Goal: Task Accomplishment & Management: Use online tool/utility

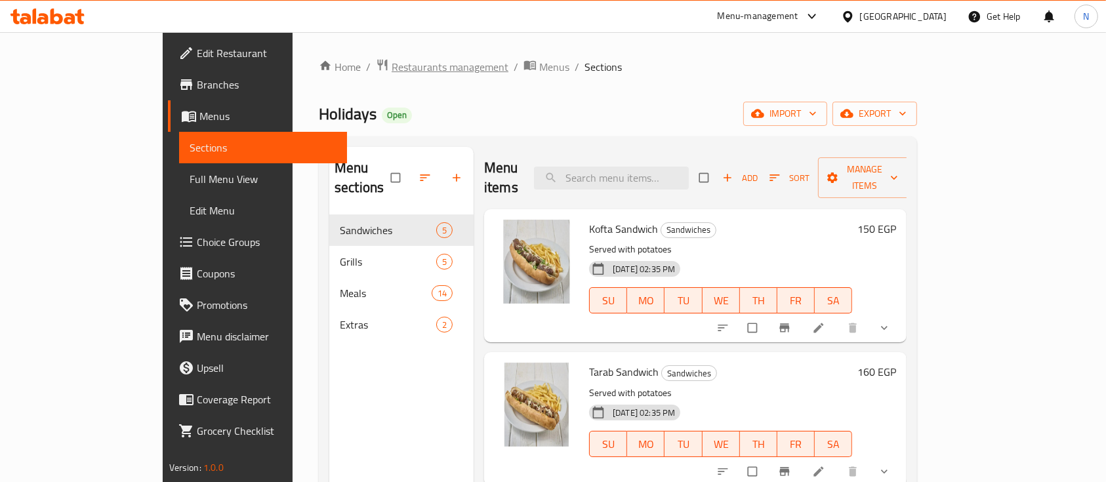
click at [391, 68] on span "Restaurants management" at bounding box center [449, 67] width 117 height 16
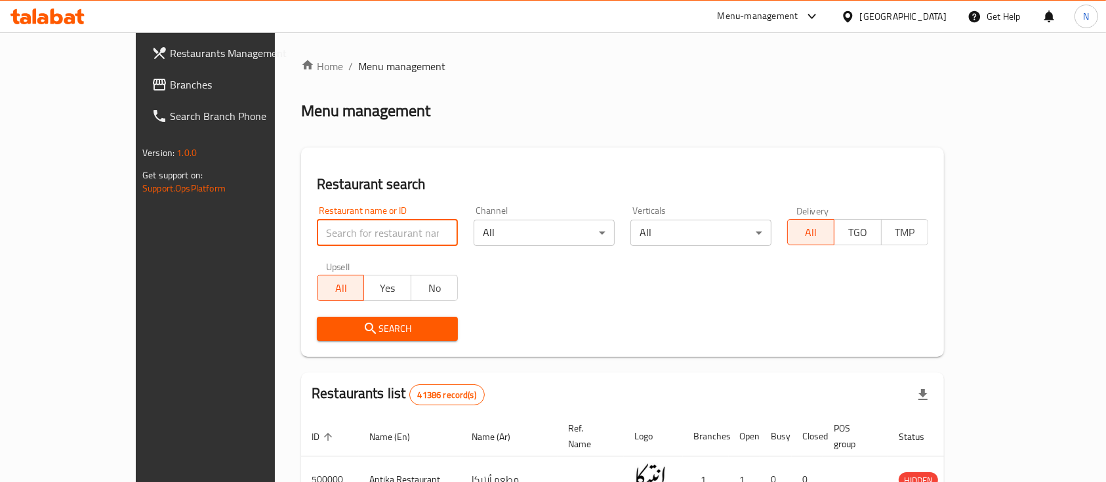
click at [317, 237] on input "search" at bounding box center [387, 233] width 141 height 26
paste input "676965"
type input "676965"
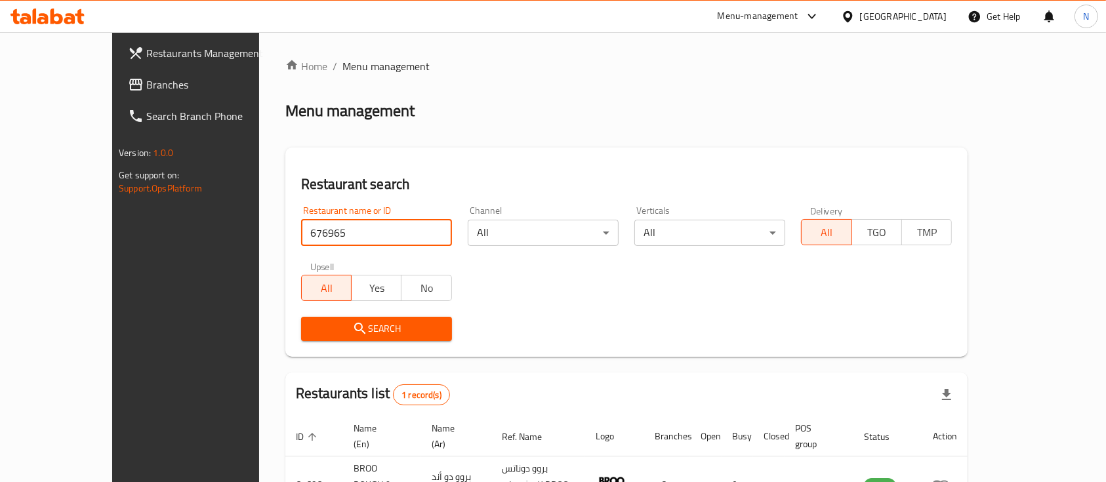
scroll to position [77, 0]
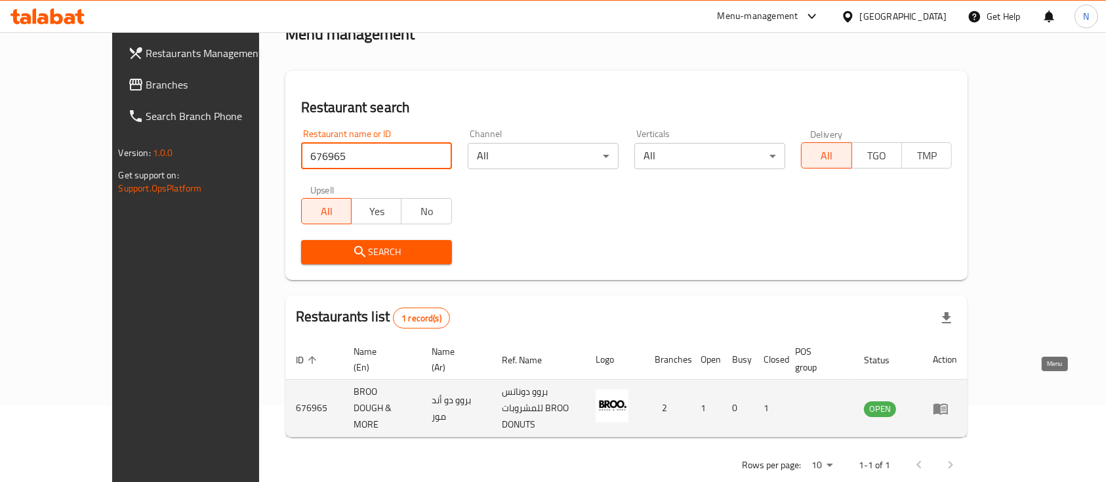
click at [948, 401] on icon "enhanced table" at bounding box center [940, 409] width 16 height 16
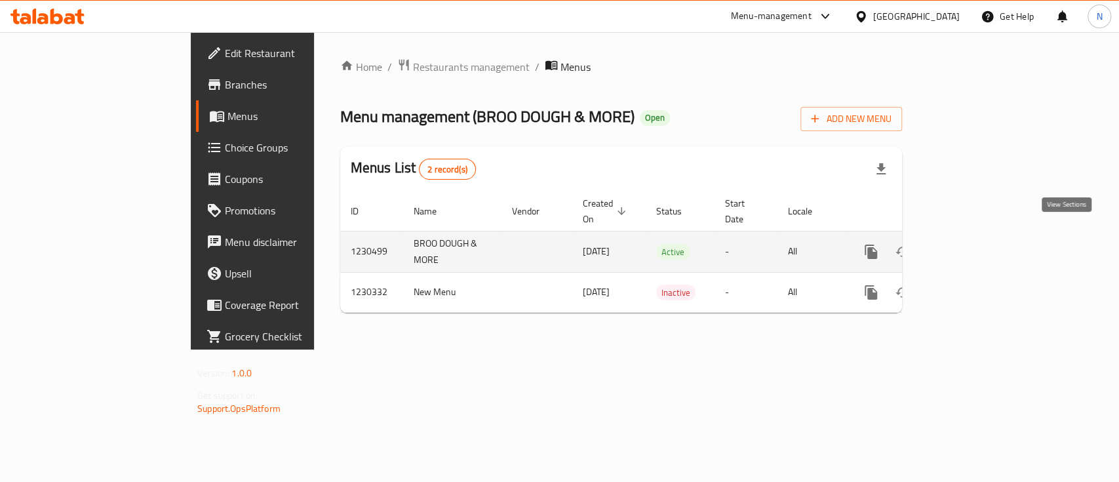
click at [972, 246] on icon "enhanced table" at bounding box center [966, 252] width 12 height 12
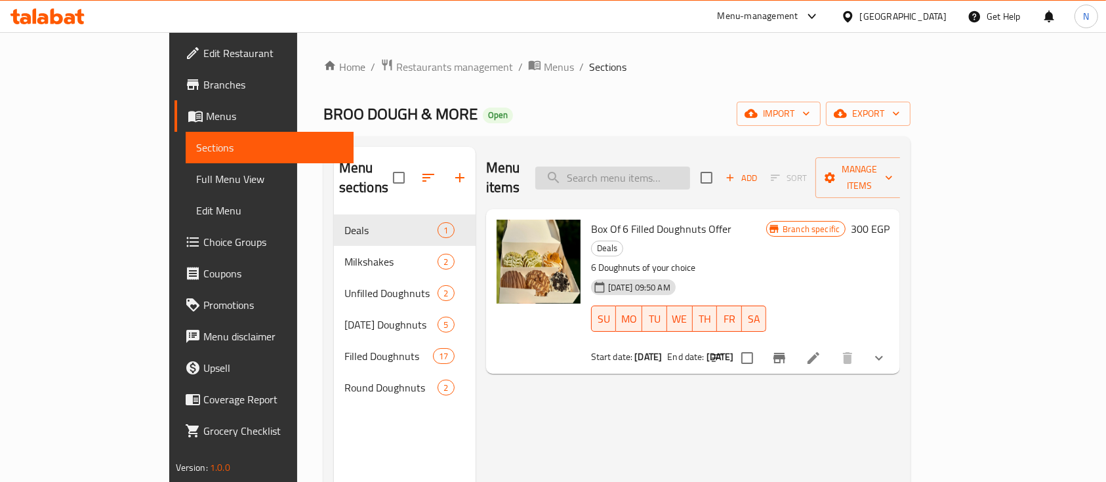
click at [661, 167] on input "search" at bounding box center [612, 178] width 155 height 23
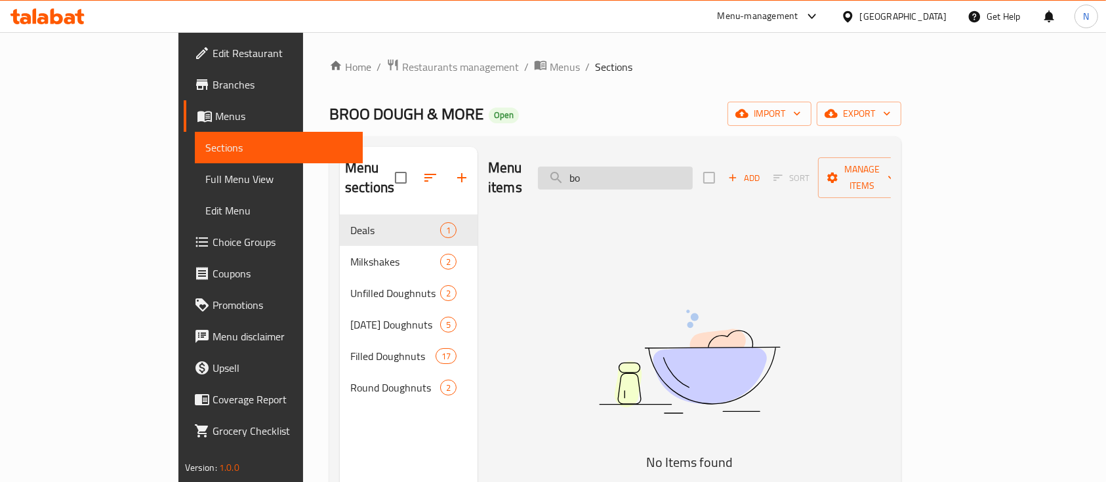
type input "b"
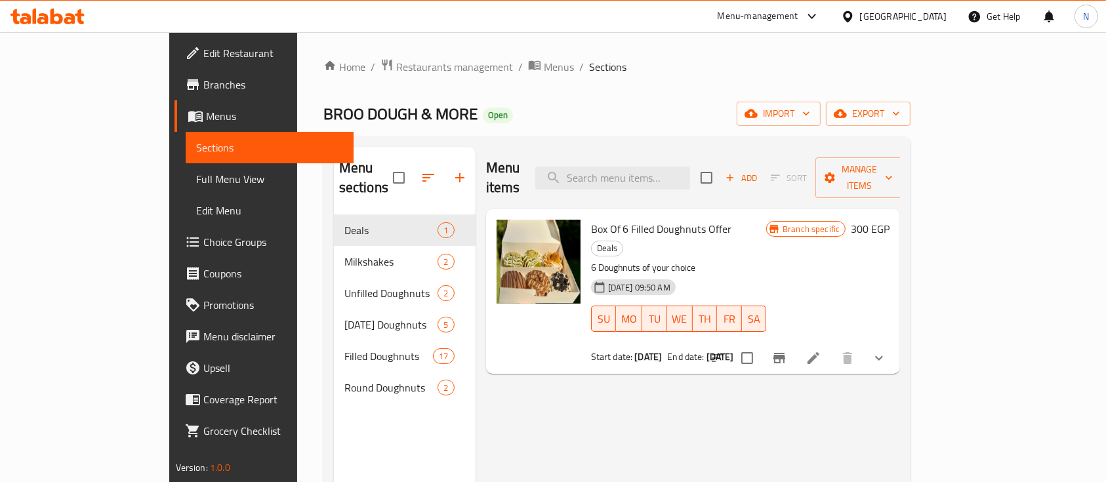
click at [647, 219] on span "Box Of 6 Filled Doughnuts Offer" at bounding box center [661, 229] width 141 height 20
copy h6 "Box Of 6 Filled Doughnuts Offer"
click at [647, 219] on span "Box Of 6 Filled Doughnuts Offer" at bounding box center [661, 229] width 141 height 20
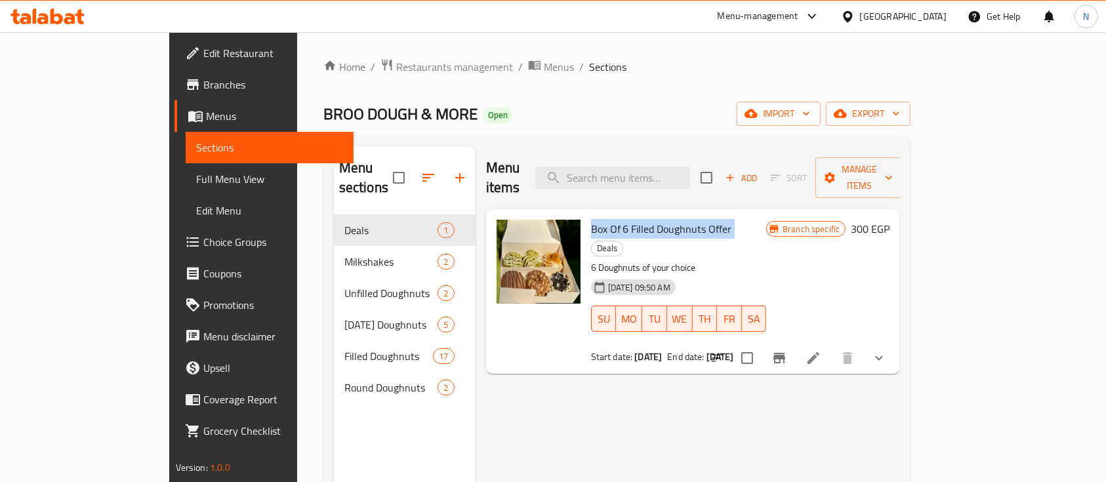
click at [639, 219] on span "Box Of 6 Filled Doughnuts Offer" at bounding box center [661, 229] width 141 height 20
